Goal: Task Accomplishment & Management: Manage account settings

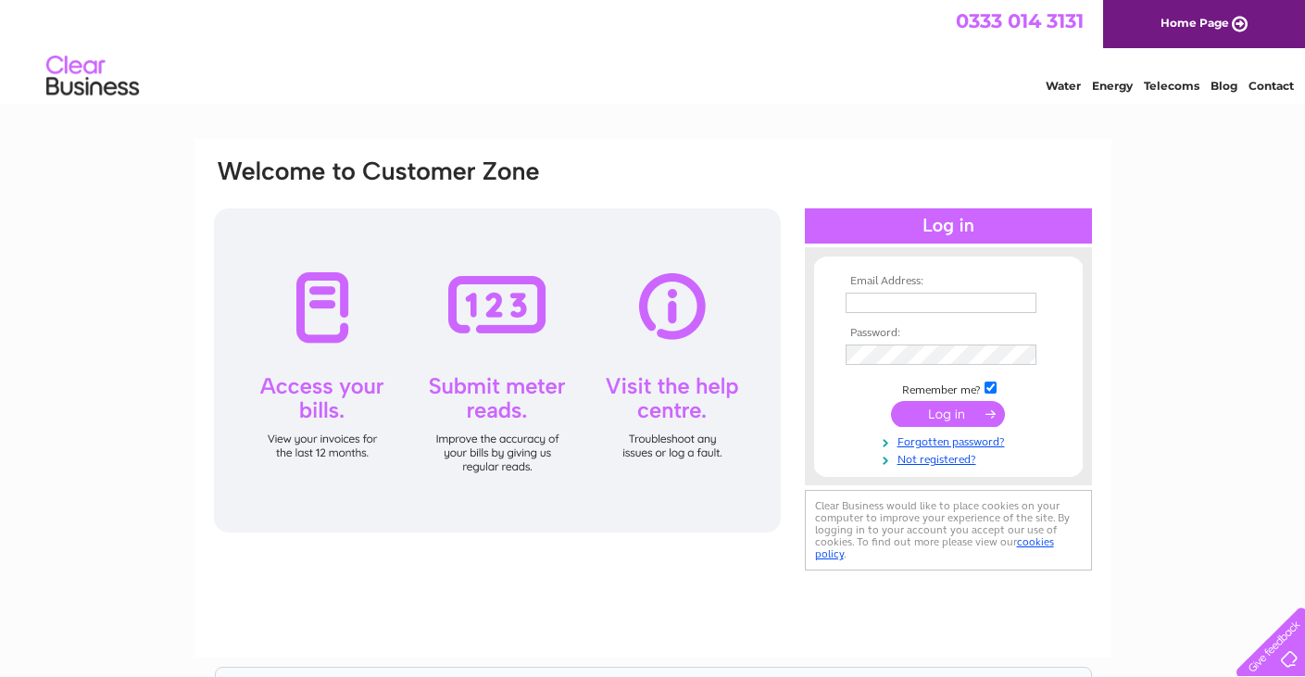
type input "[EMAIL_ADDRESS][DOMAIN_NAME]"
click at [943, 412] on input "submit" at bounding box center [948, 414] width 114 height 26
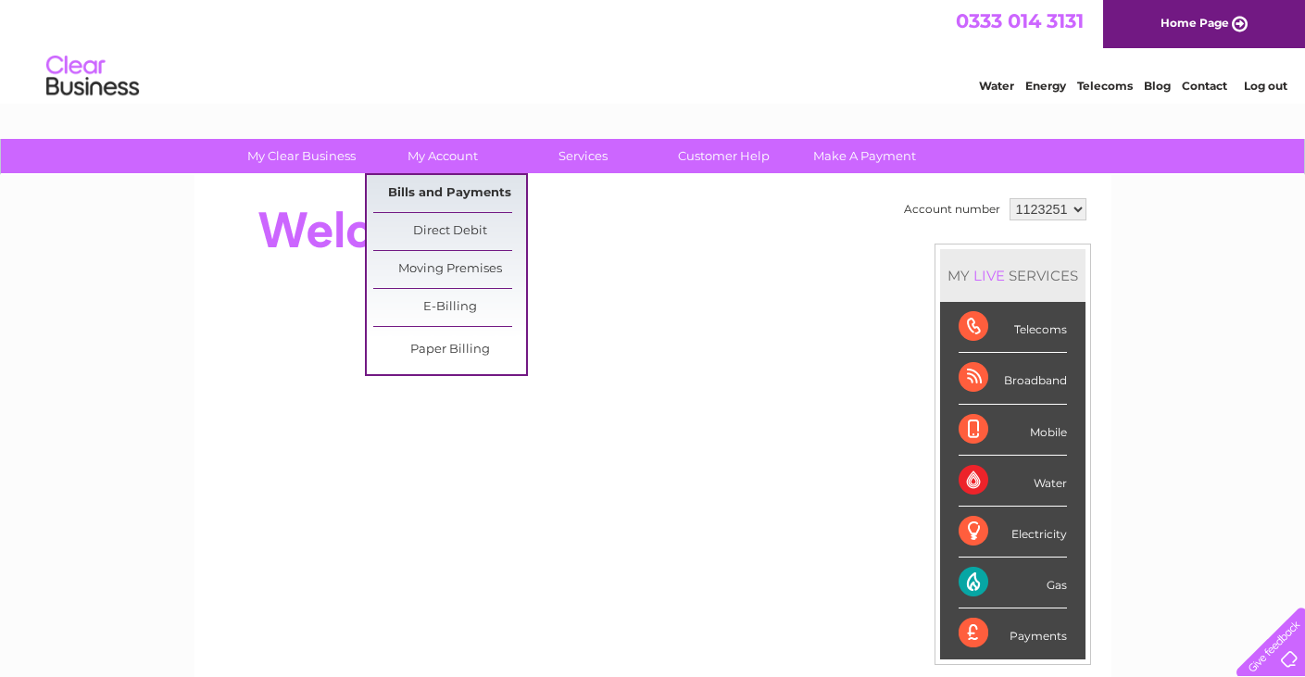
click at [442, 189] on link "Bills and Payments" at bounding box center [449, 193] width 153 height 37
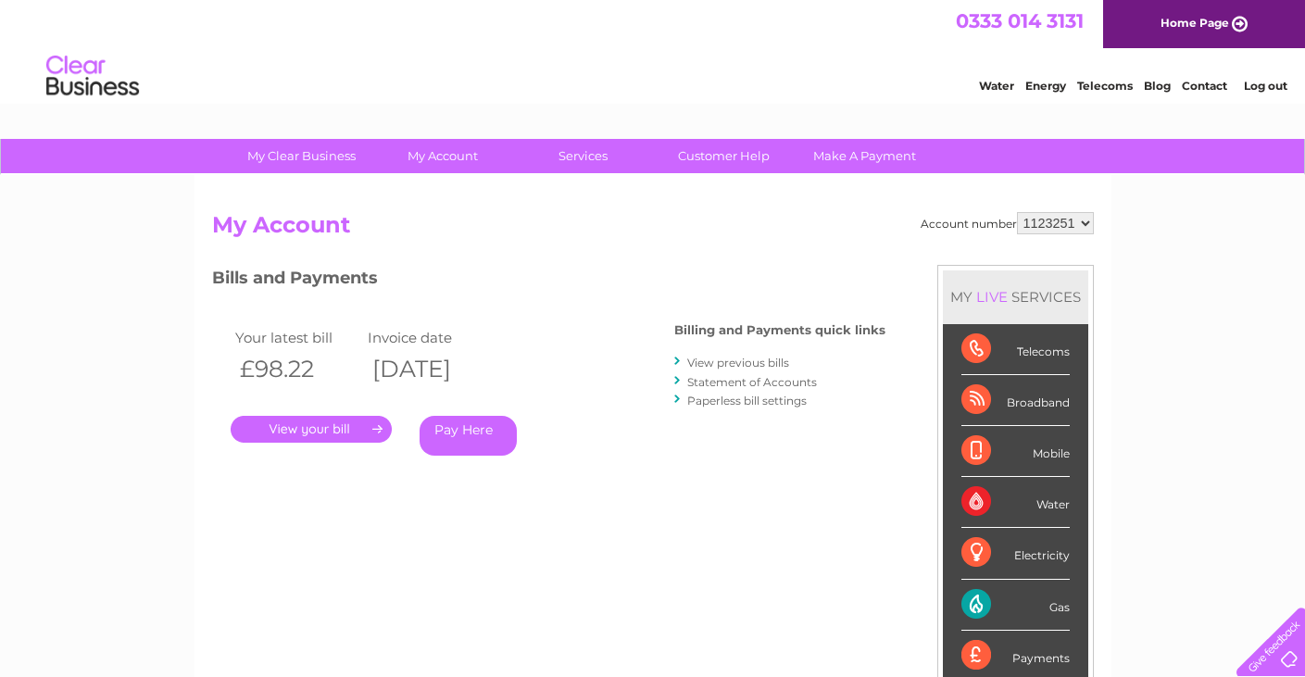
click at [316, 427] on link "." at bounding box center [311, 429] width 161 height 27
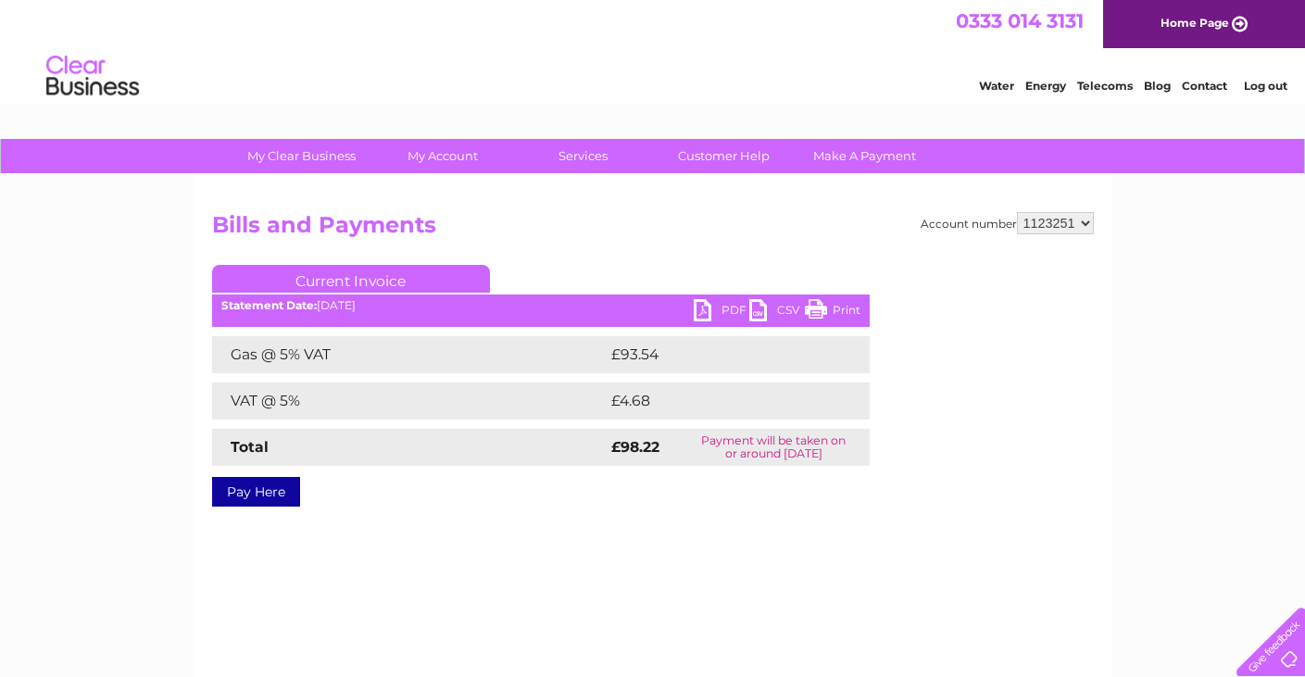
click at [717, 307] on link "PDF" at bounding box center [722, 312] width 56 height 27
